Goal: Task Accomplishment & Management: Manage account settings

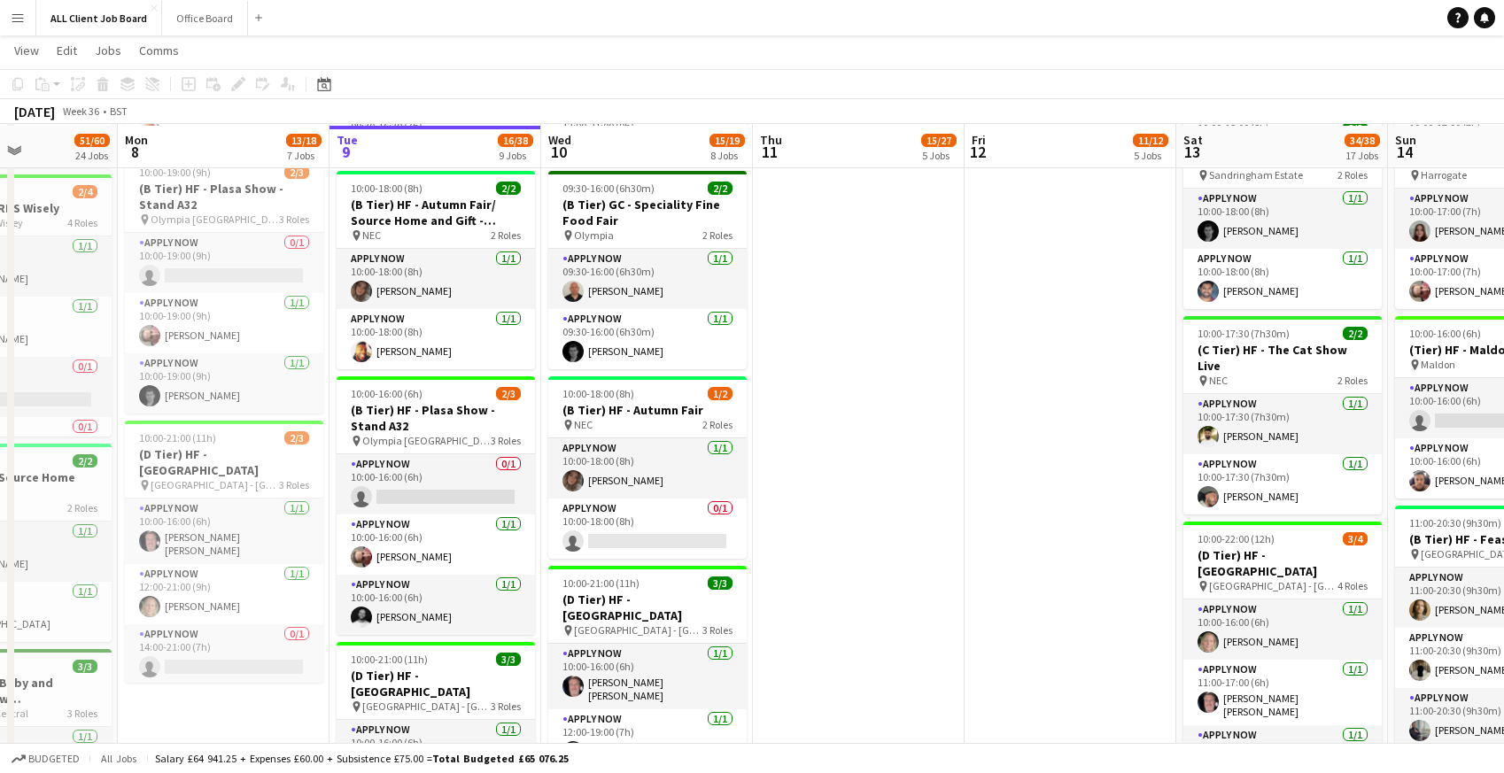
scroll to position [968, 0]
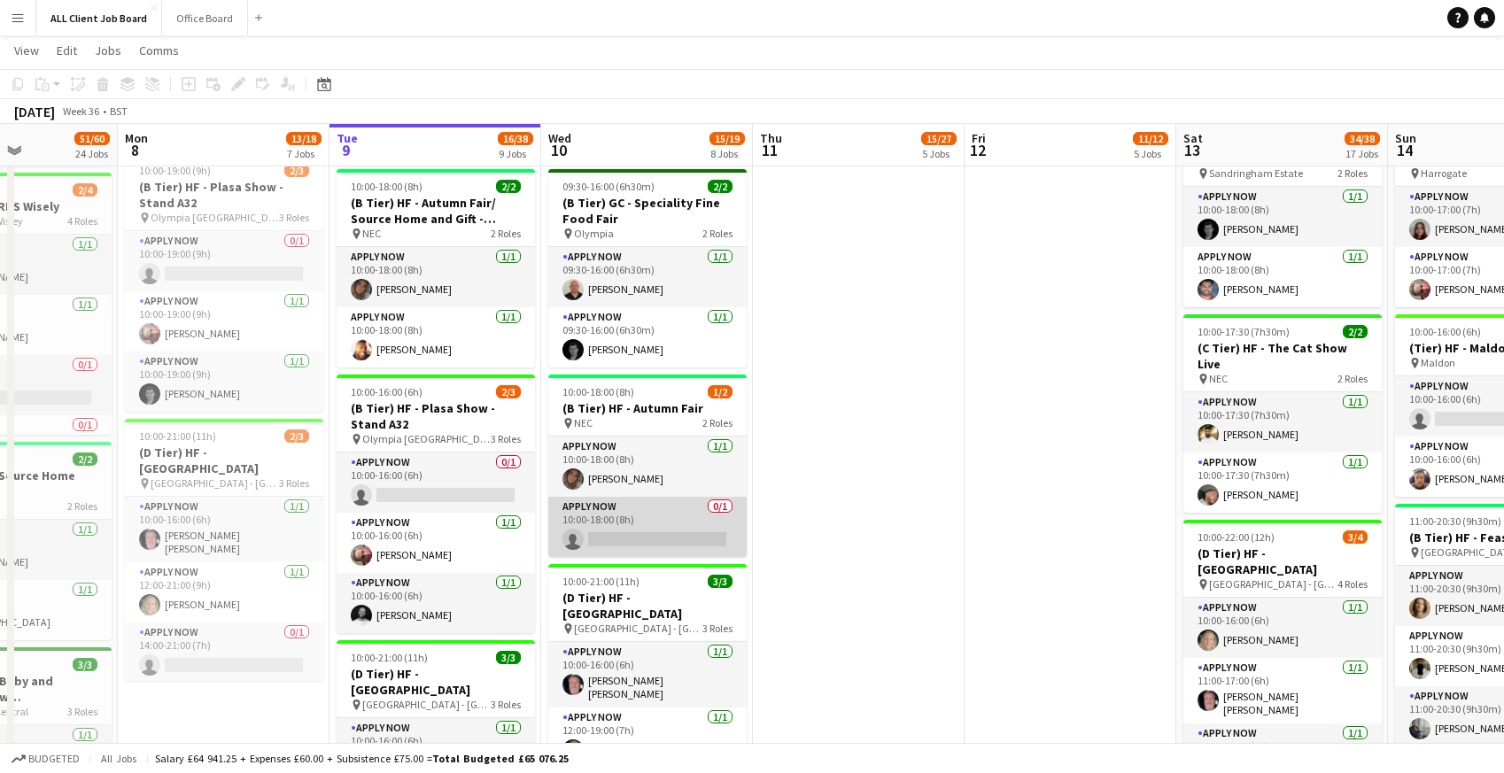
click at [623, 513] on app-card-role "APPLY NOW 0/1 10:00-18:00 (8h) single-neutral-actions" at bounding box center [647, 527] width 198 height 60
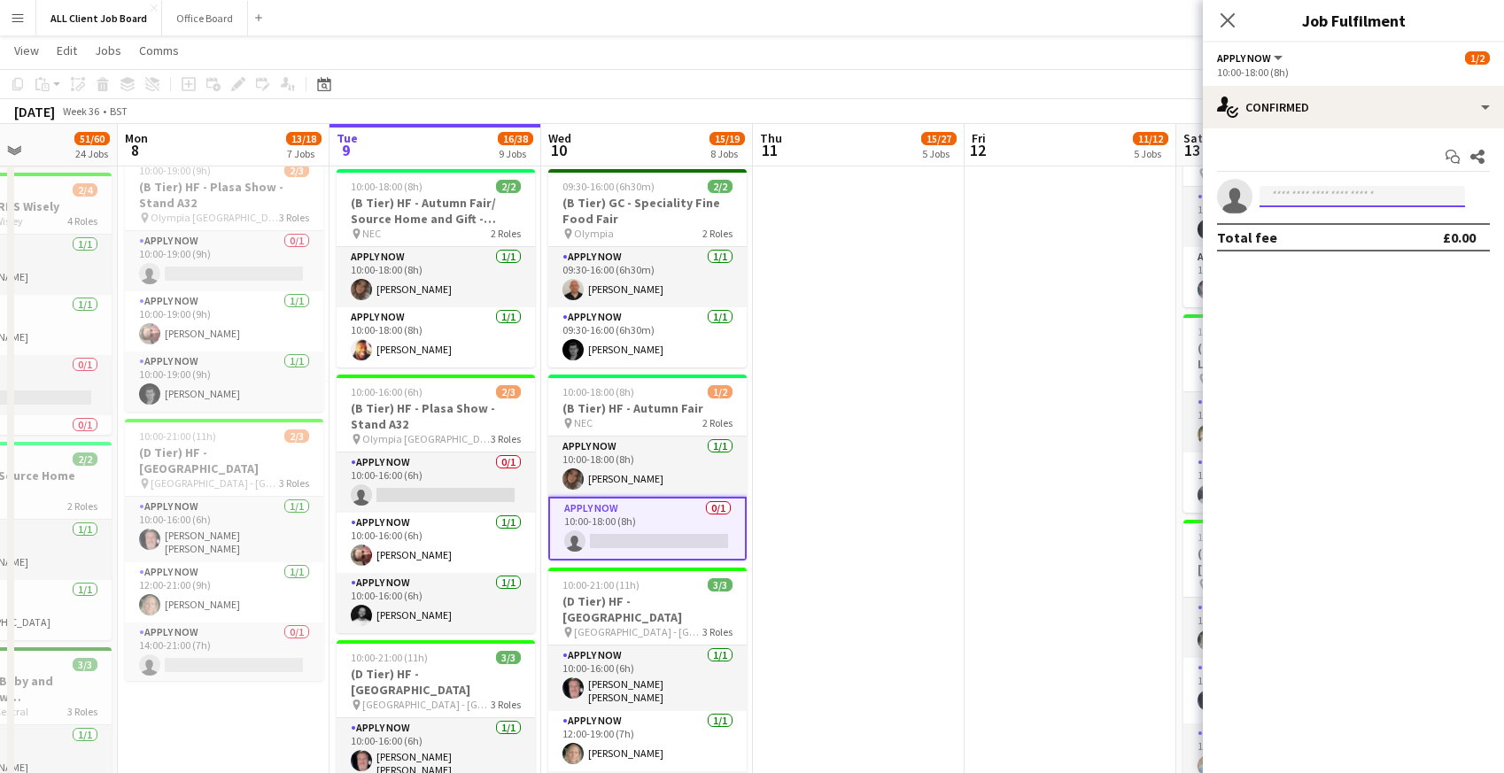
click at [1282, 200] on input at bounding box center [1361, 196] width 205 height 21
type input "******"
click at [1320, 227] on span "[PERSON_NAME]" at bounding box center [1324, 221] width 102 height 15
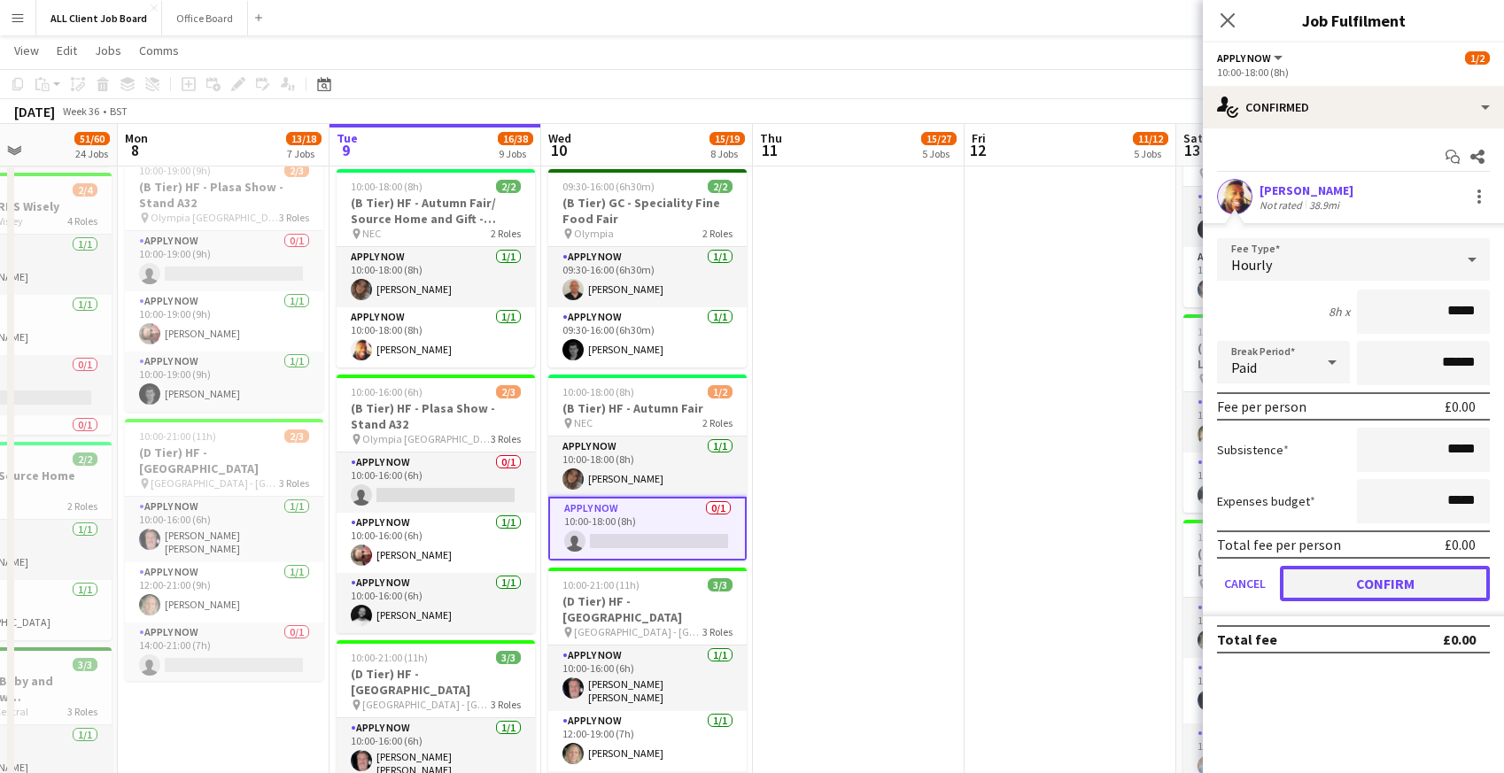
click at [1356, 582] on button "Confirm" at bounding box center [1385, 583] width 210 height 35
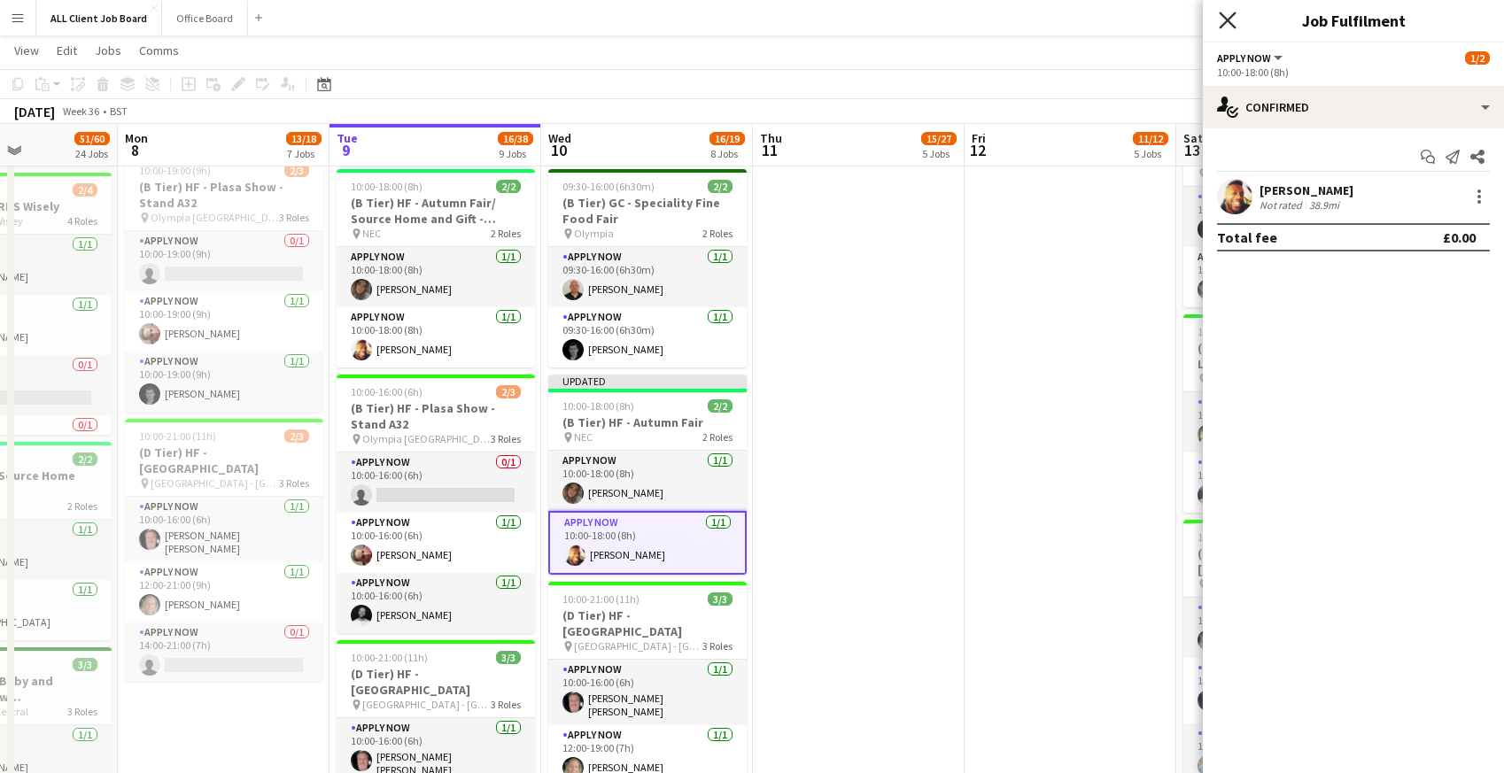
click at [1226, 22] on icon at bounding box center [1226, 20] width 17 height 17
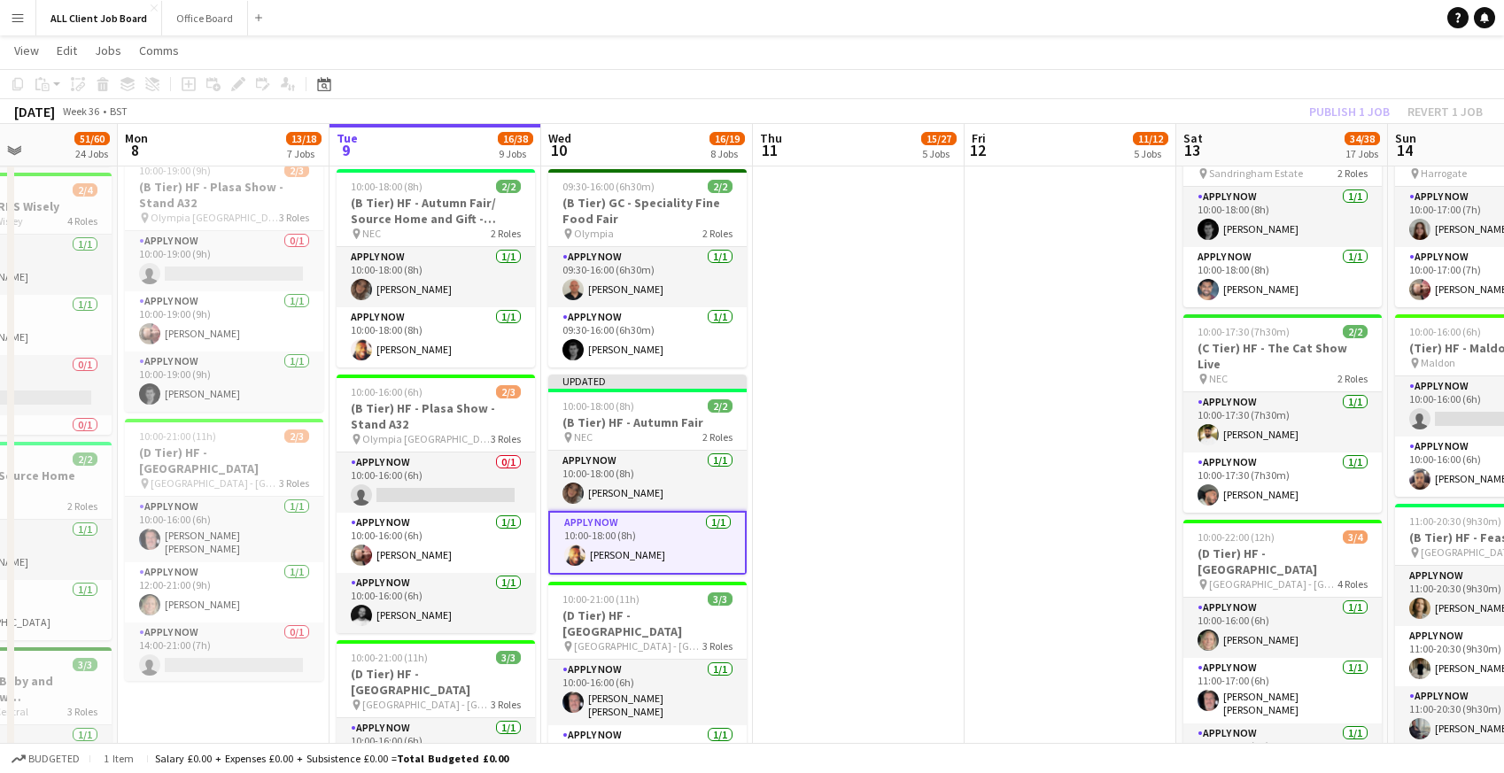
click at [1241, 105] on div "[DATE] Week 36 • BST Publish 1 job Revert 1 job" at bounding box center [752, 111] width 1504 height 25
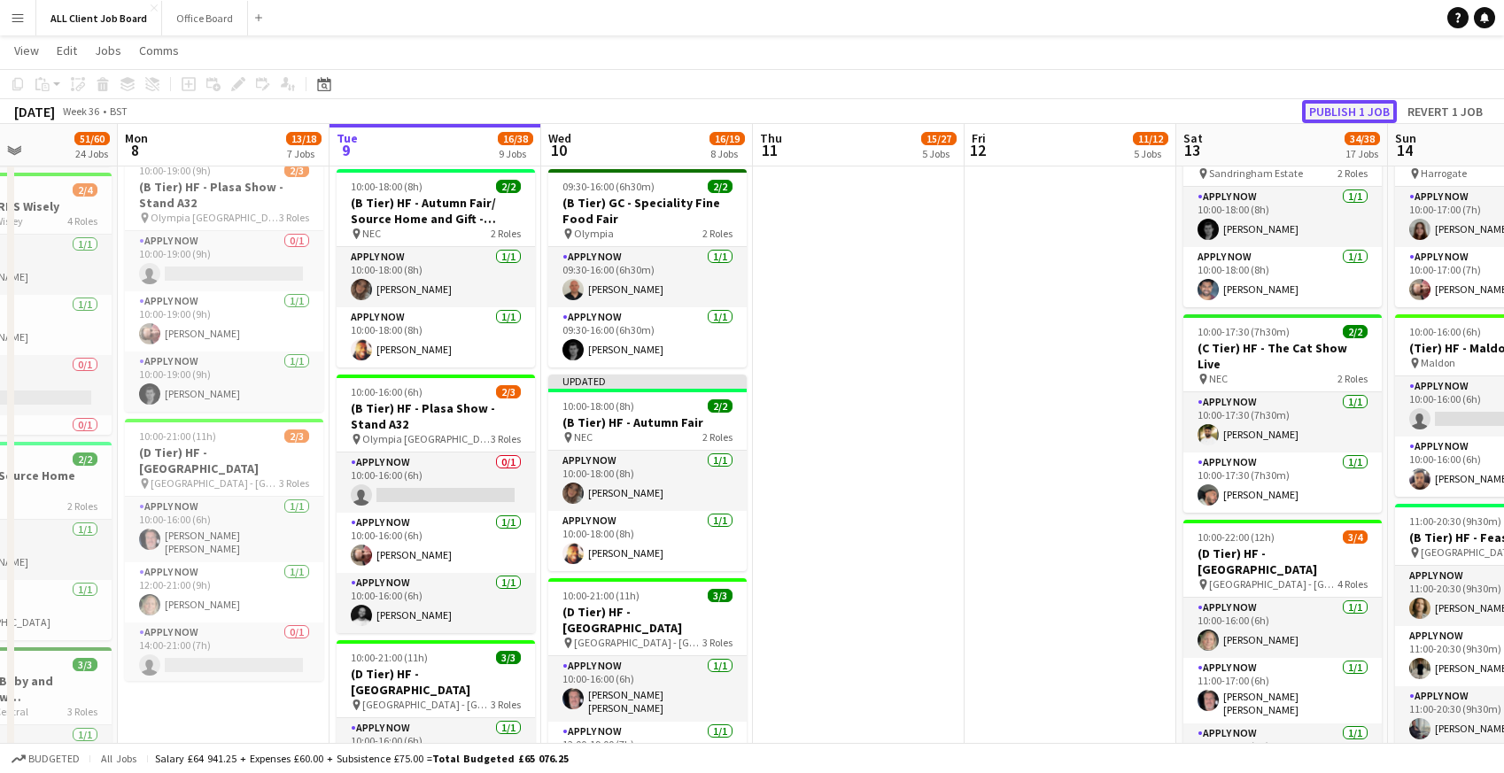
click at [1355, 110] on button "Publish 1 job" at bounding box center [1349, 111] width 95 height 23
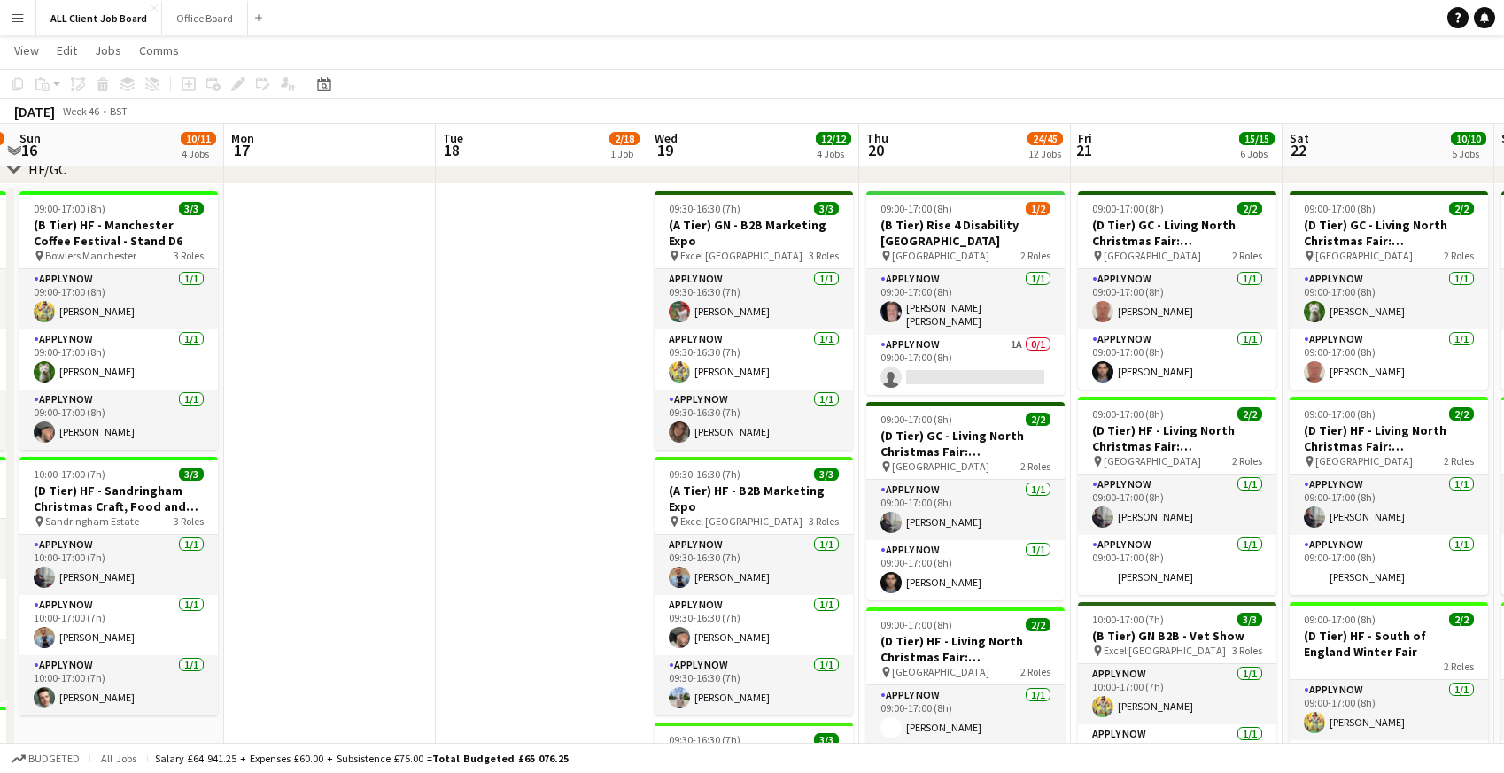
scroll to position [700, 0]
click at [963, 358] on app-card-role "APPLY NOW 1A 0/1 09:00-17:00 (8h) single-neutral-actions" at bounding box center [965, 364] width 198 height 60
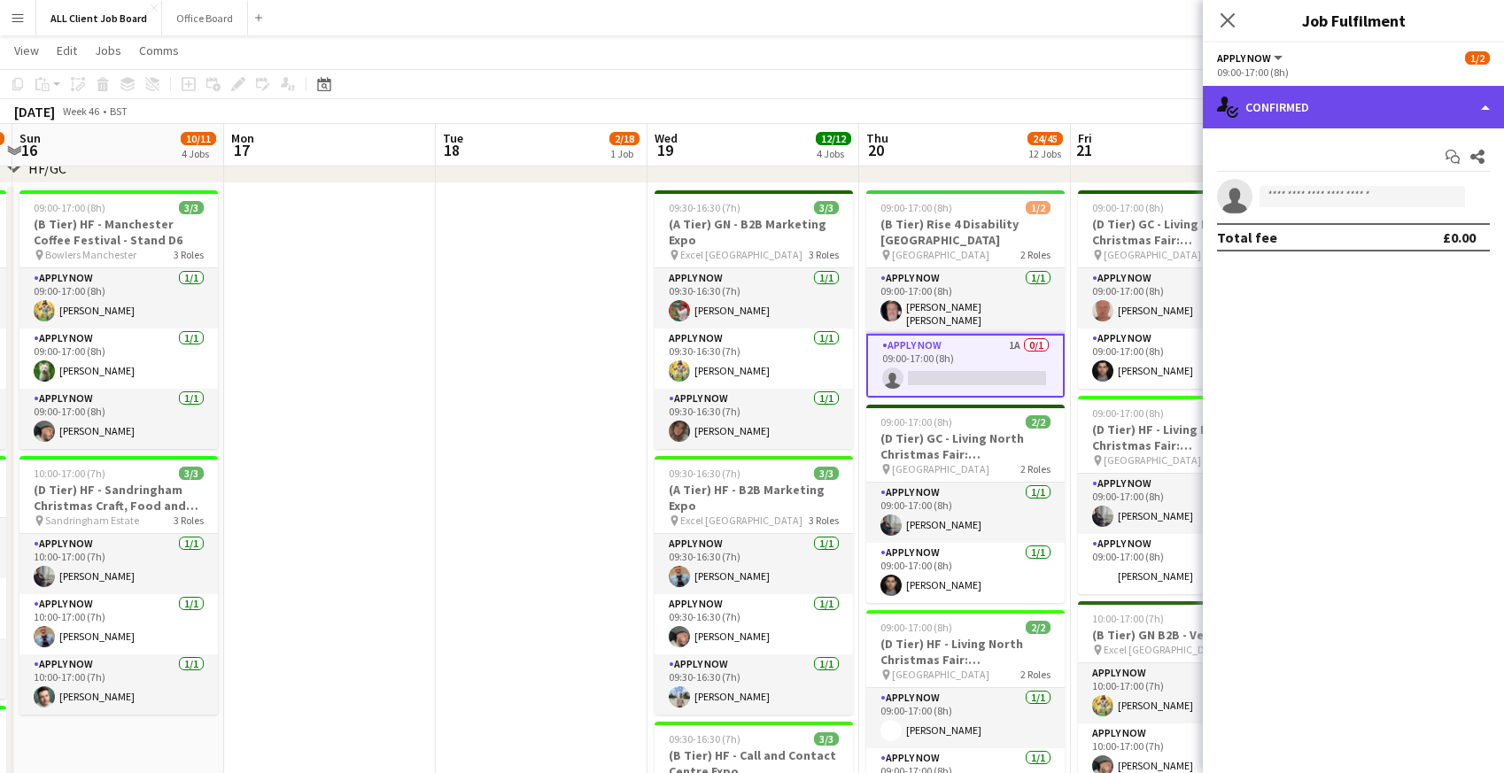
click at [1449, 96] on div "single-neutral-actions-check-2 Confirmed" at bounding box center [1353, 107] width 301 height 43
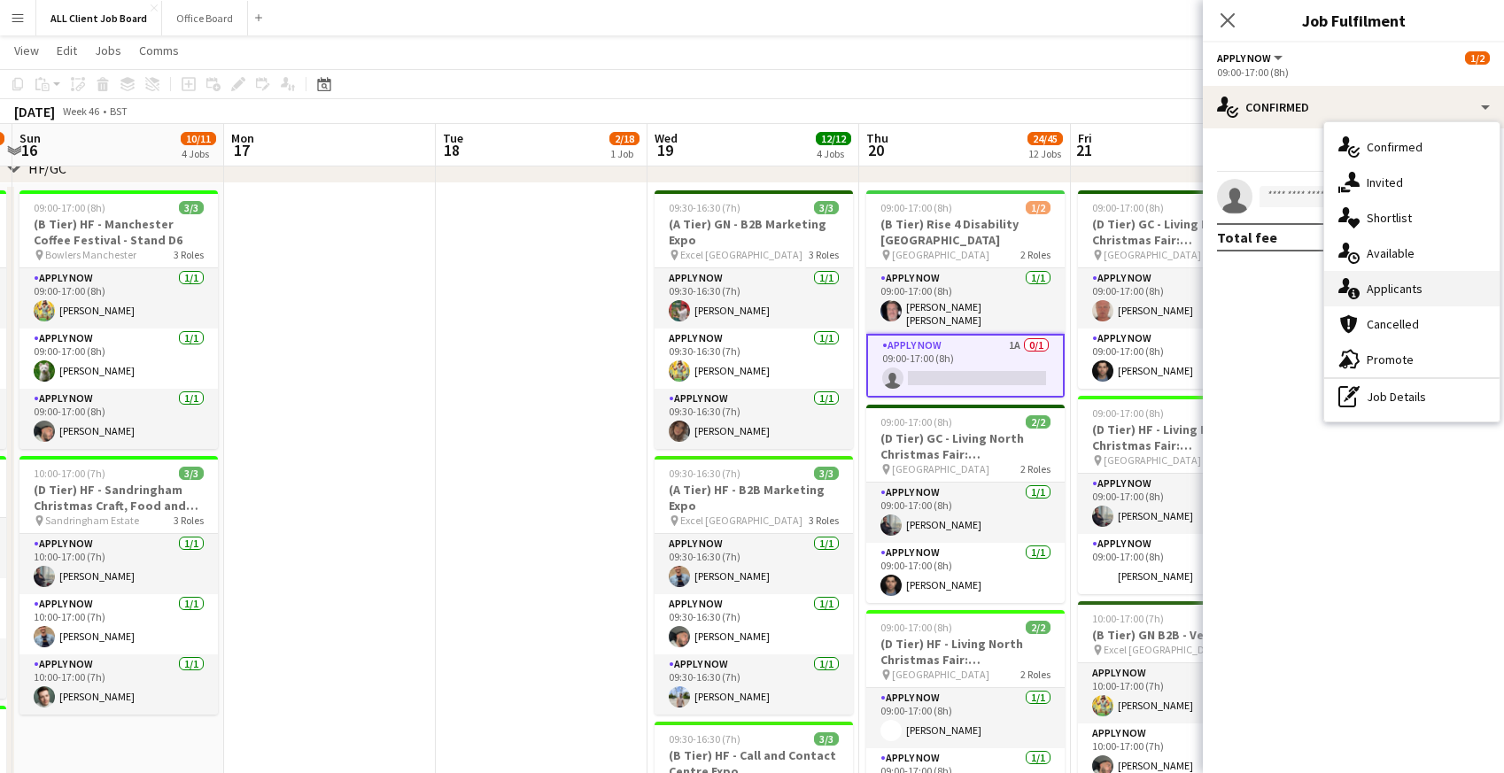
click at [1402, 294] on span "Applicants" at bounding box center [1394, 289] width 56 height 16
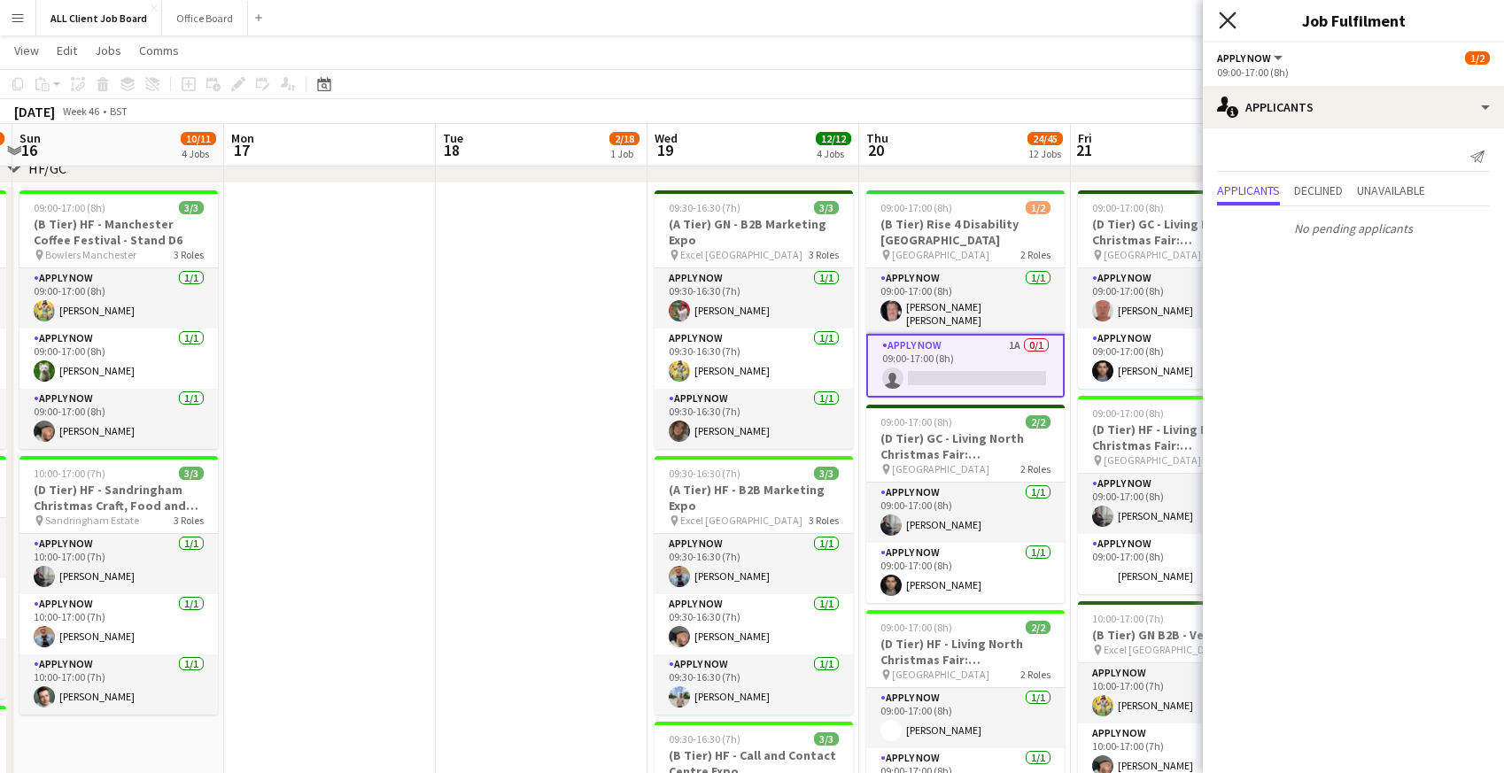
click at [1222, 19] on icon "Close pop-in" at bounding box center [1226, 20] width 17 height 17
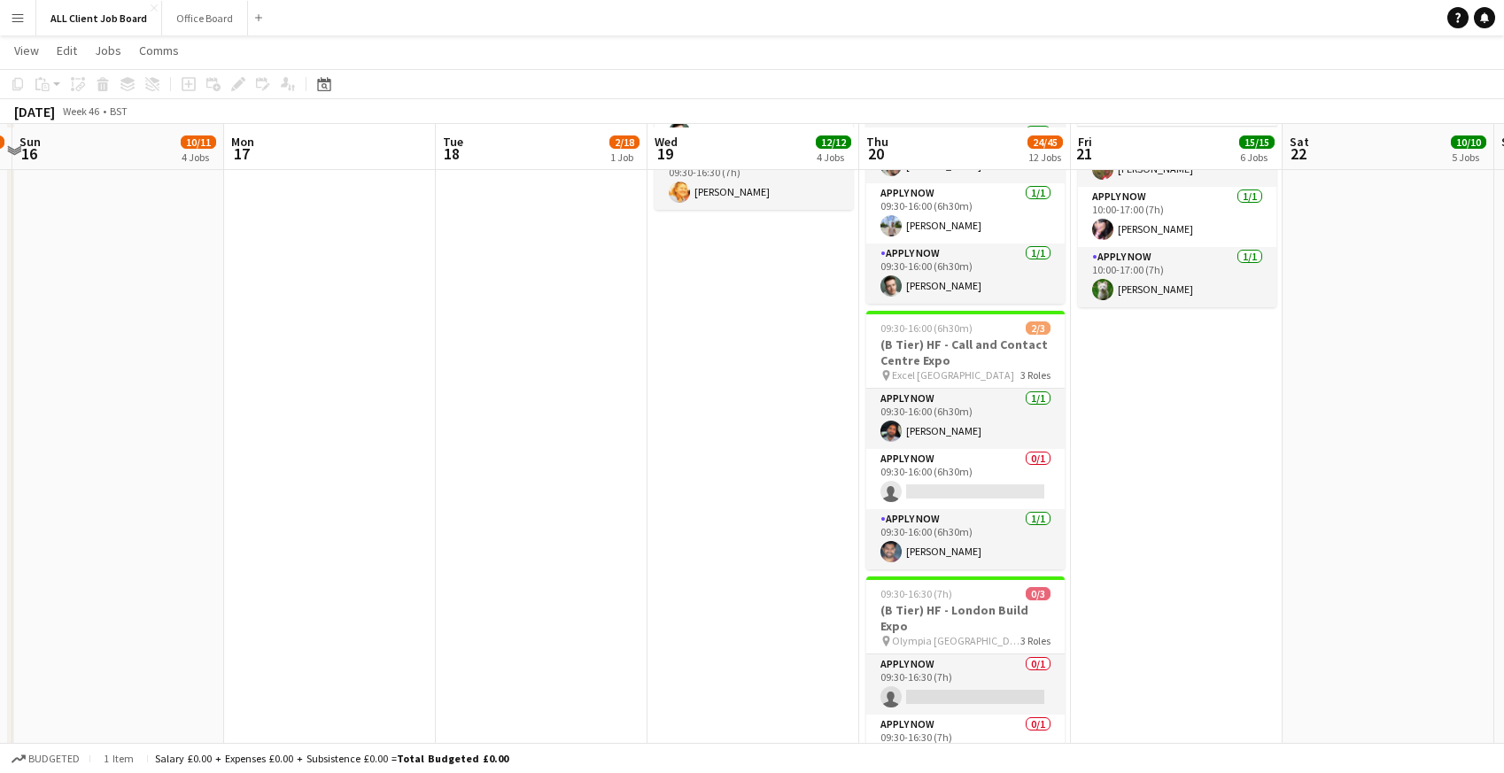
scroll to position [1739, 0]
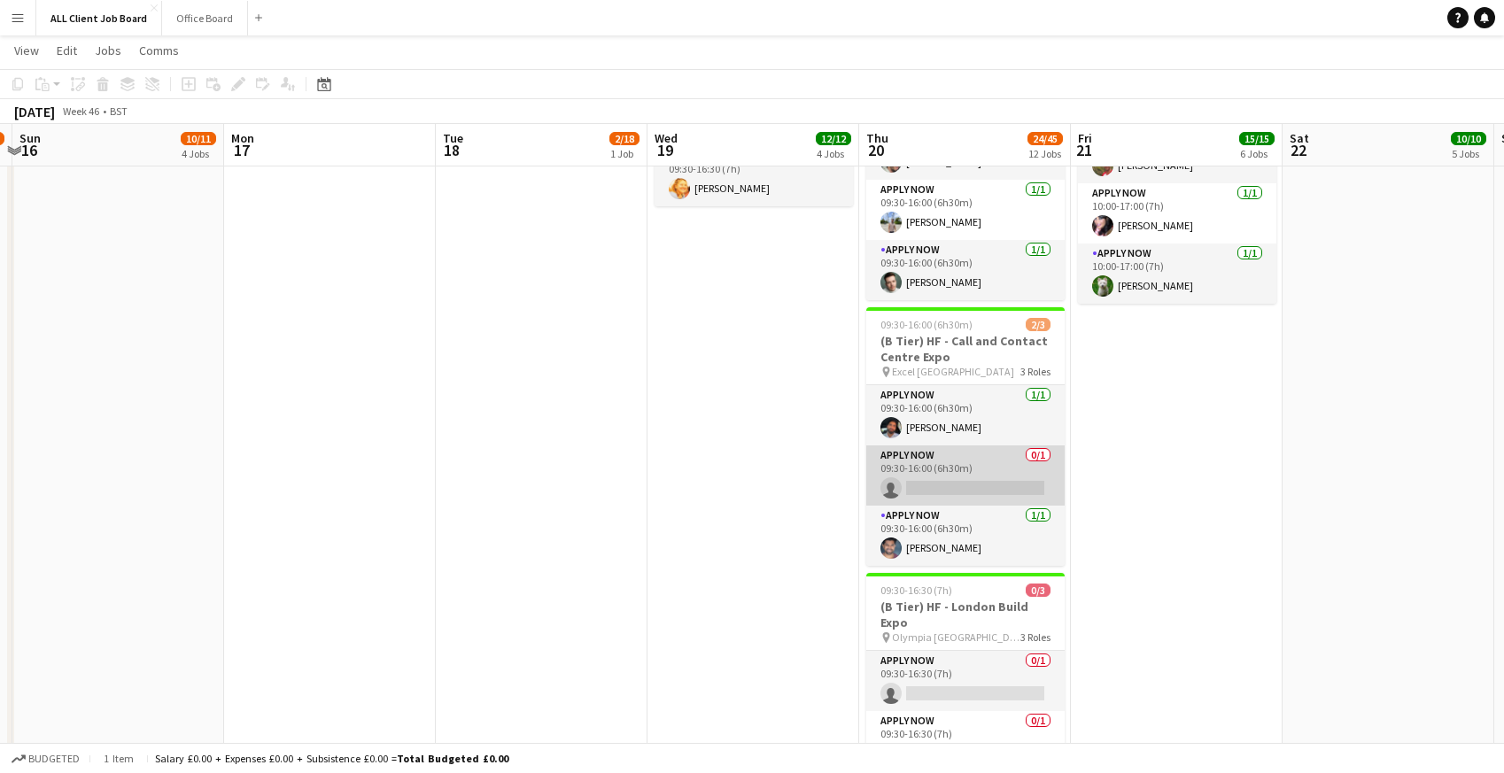
click at [925, 468] on app-card-role "APPLY NOW 0/1 09:30-16:00 (6h30m) single-neutral-actions" at bounding box center [965, 475] width 198 height 60
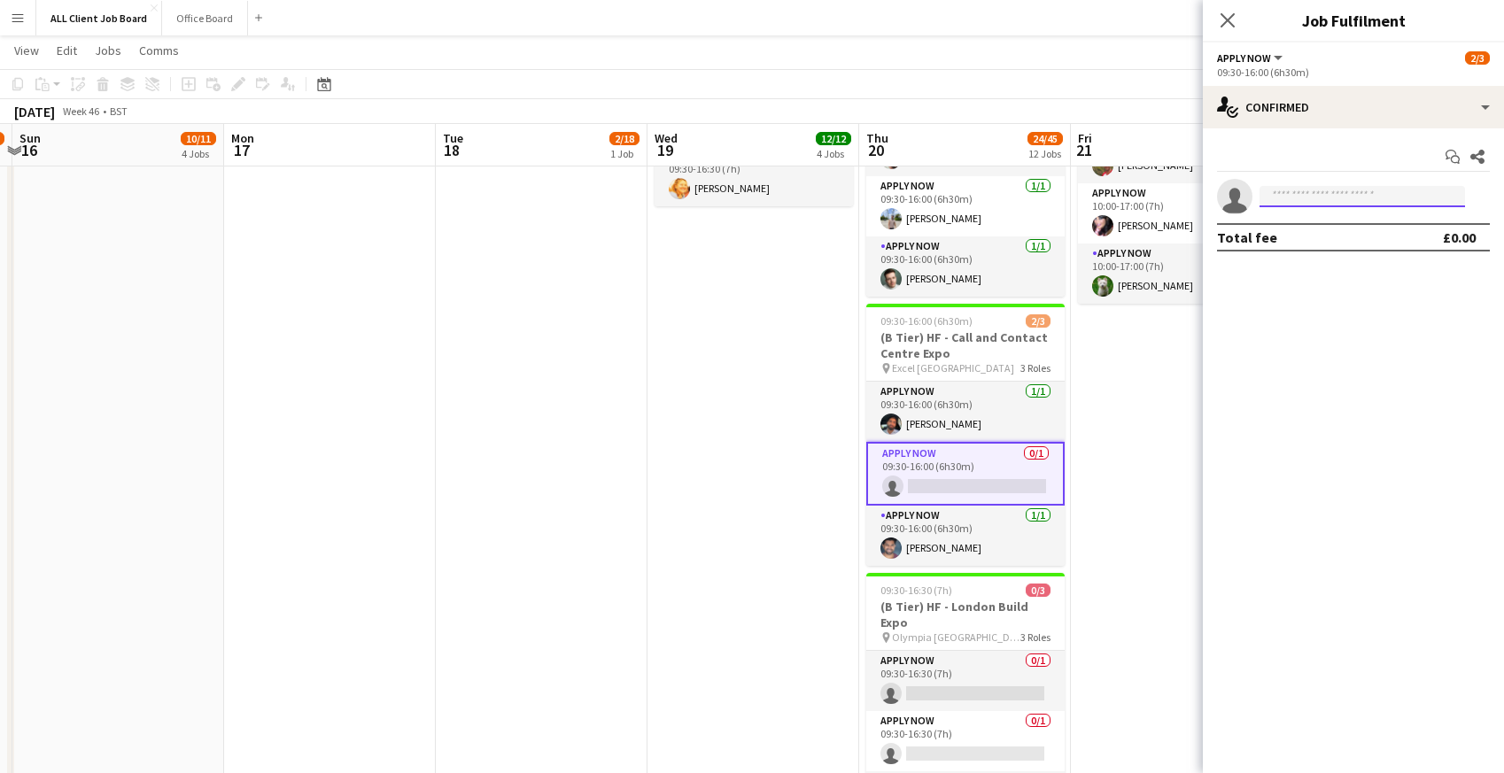
click at [1295, 196] on input at bounding box center [1361, 196] width 205 height 21
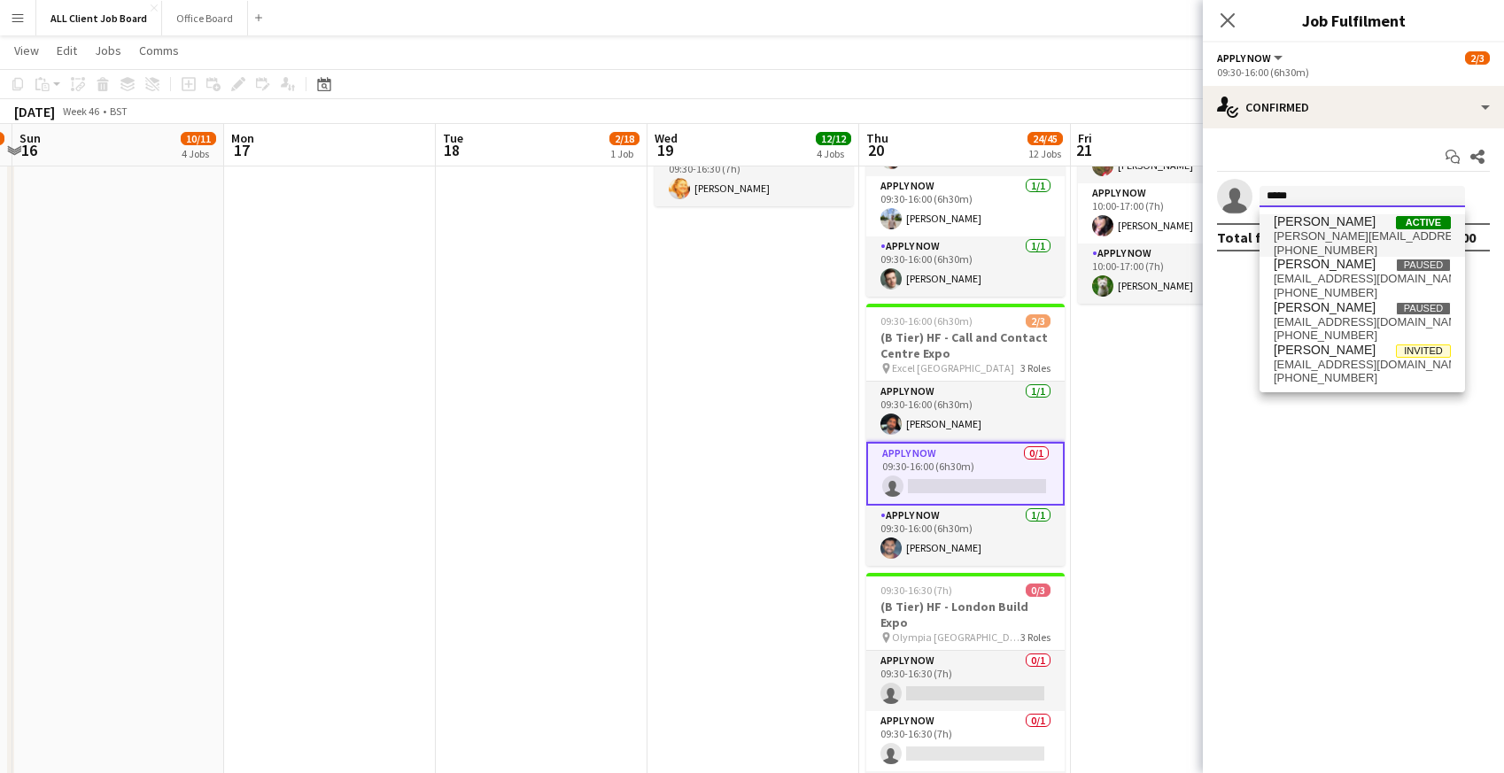
type input "*****"
click at [1306, 231] on span "[PERSON_NAME][EMAIL_ADDRESS][PERSON_NAME][DOMAIN_NAME]" at bounding box center [1361, 236] width 177 height 14
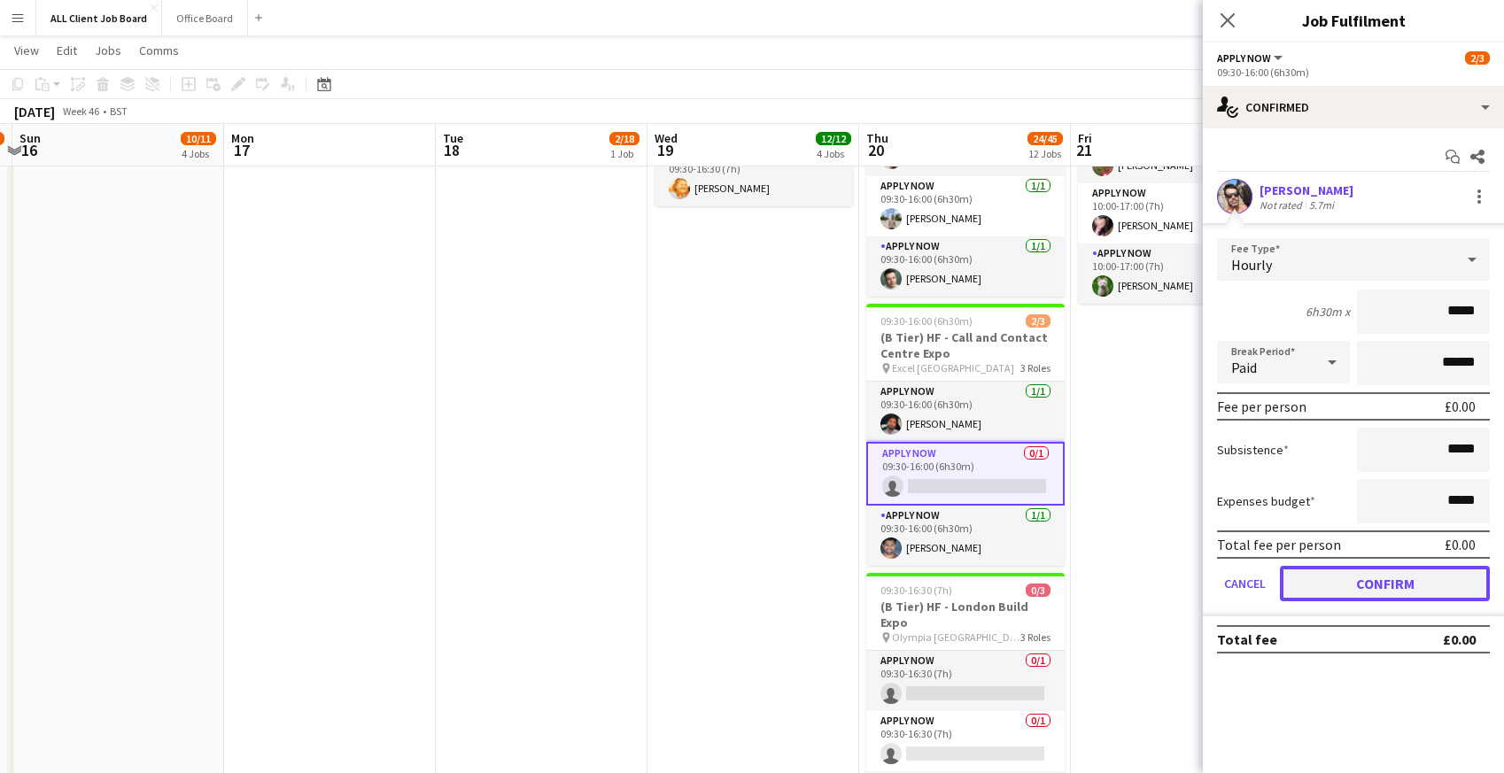
click at [1350, 585] on button "Confirm" at bounding box center [1385, 583] width 210 height 35
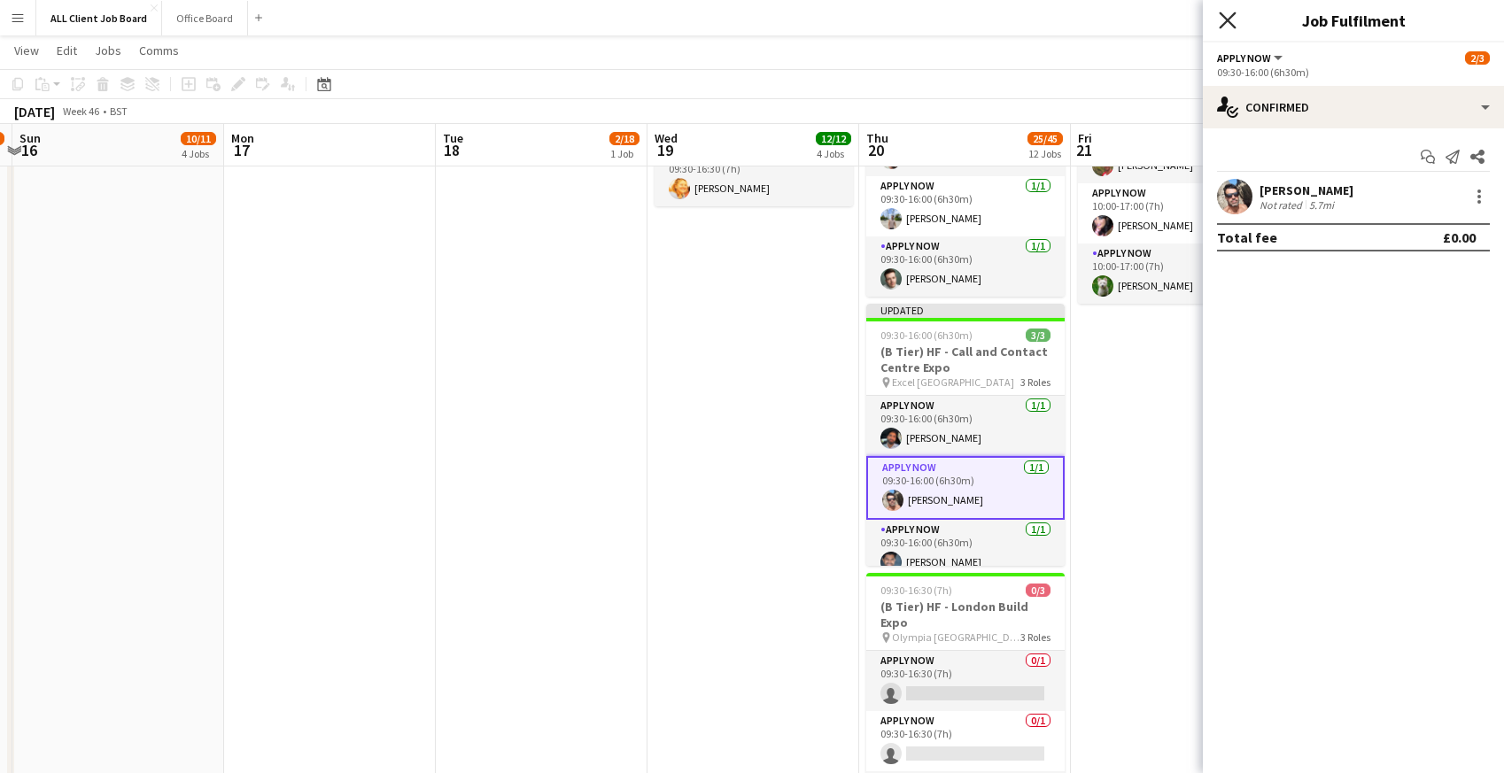
click at [1231, 19] on icon "Close pop-in" at bounding box center [1226, 20] width 17 height 17
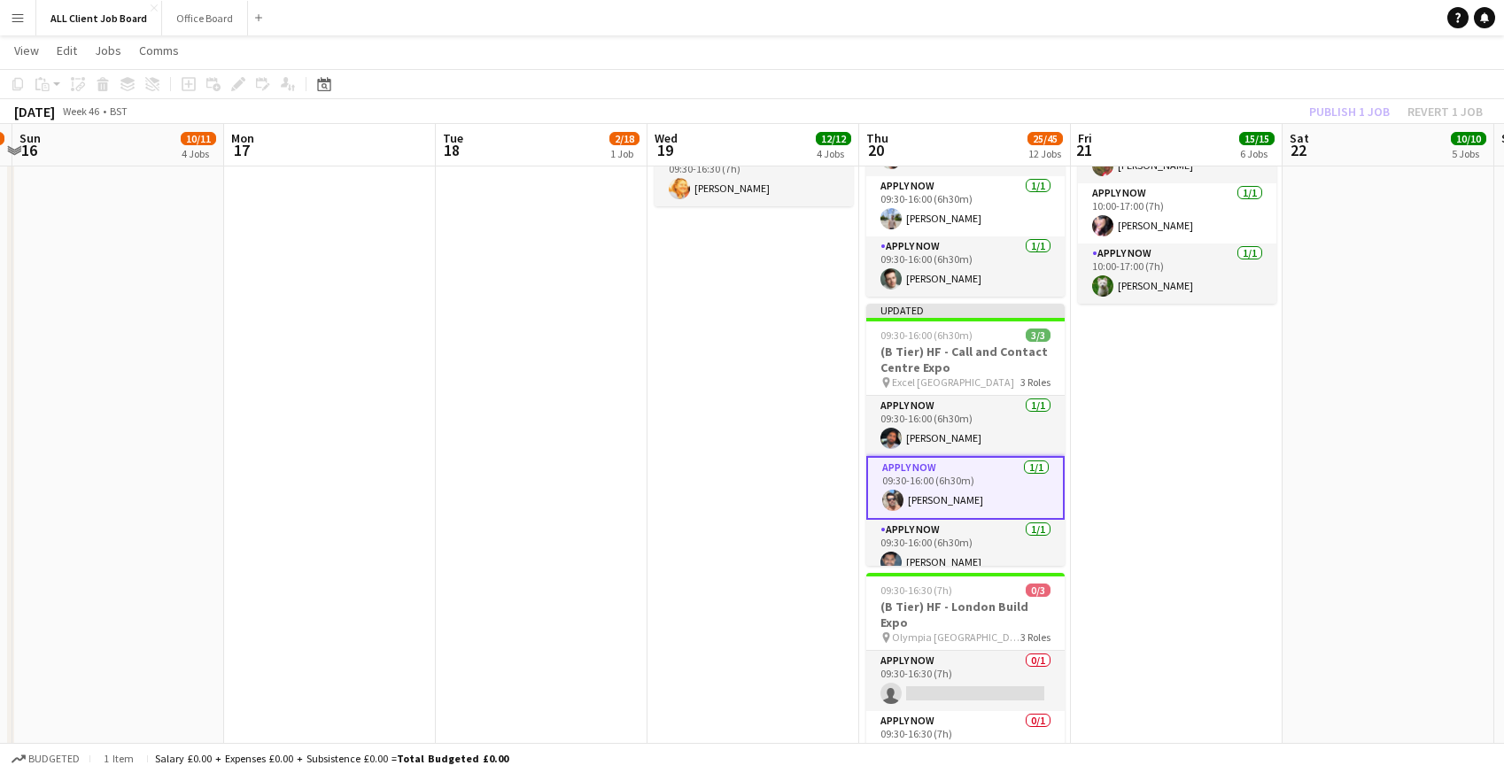
click at [1231, 19] on app-navbar "Menu Boards Boards Boards All jobs Status Workforce Workforce My Workforce Recr…" at bounding box center [752, 17] width 1504 height 35
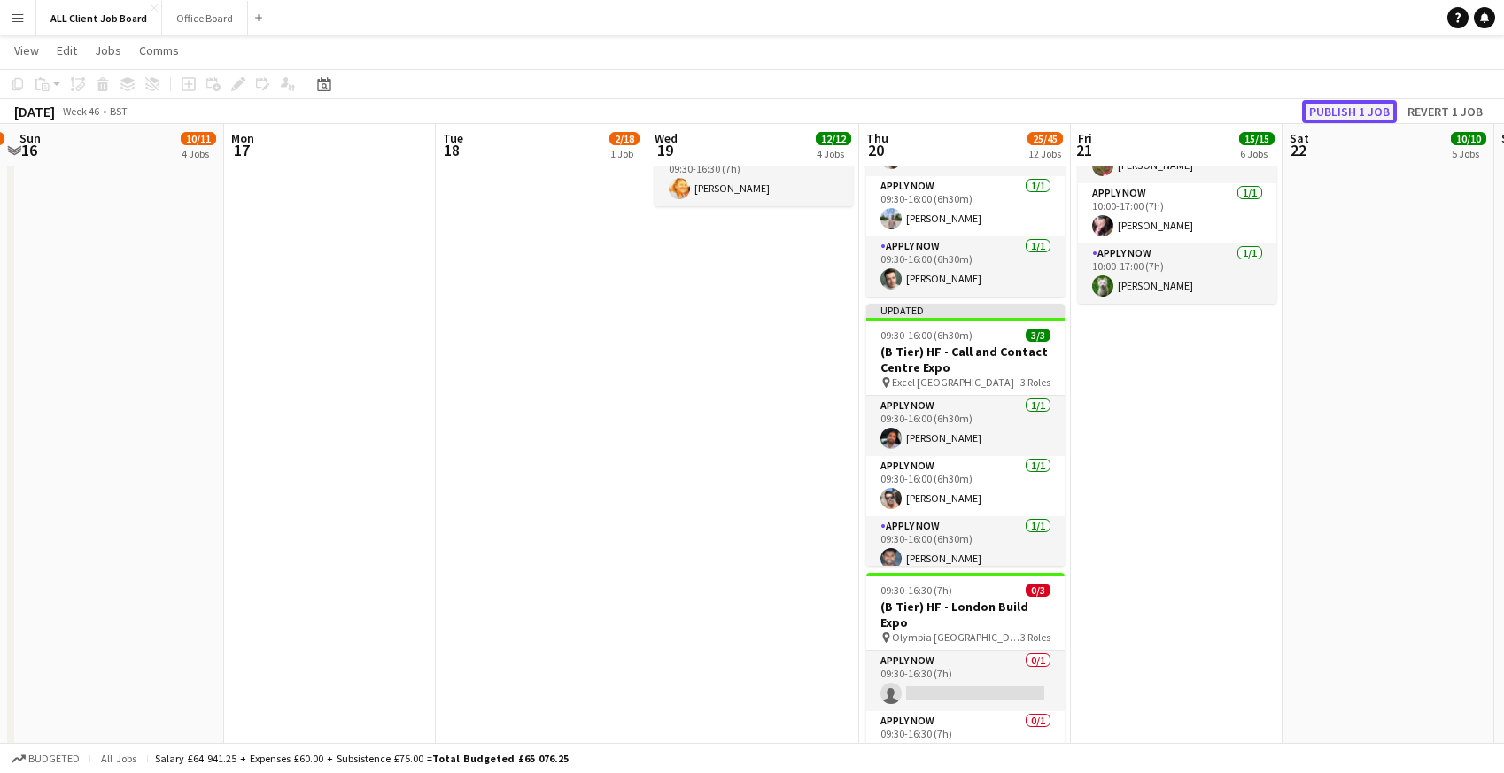
click at [1327, 108] on button "Publish 1 job" at bounding box center [1349, 111] width 95 height 23
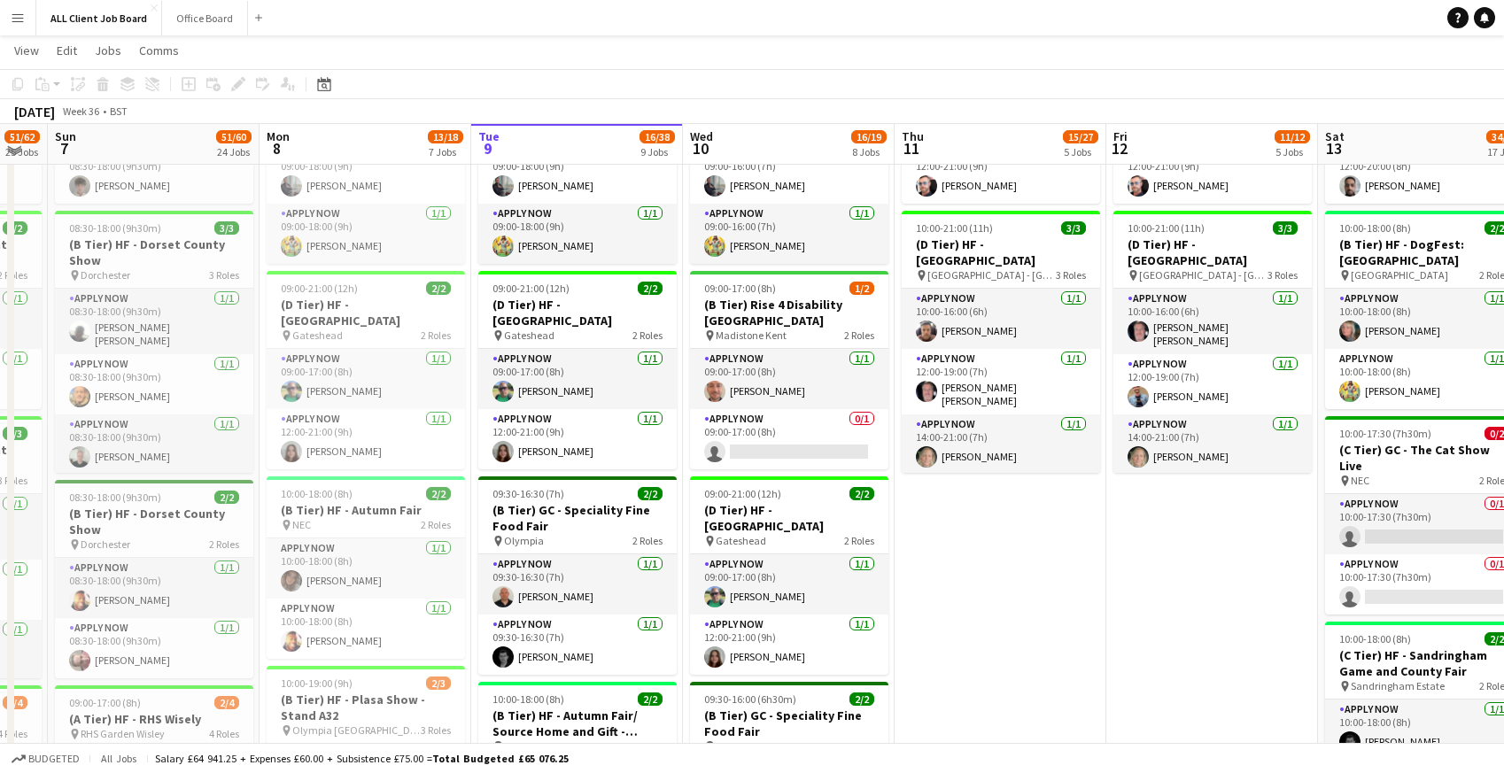
scroll to position [883, 0]
